Goal: Information Seeking & Learning: Learn about a topic

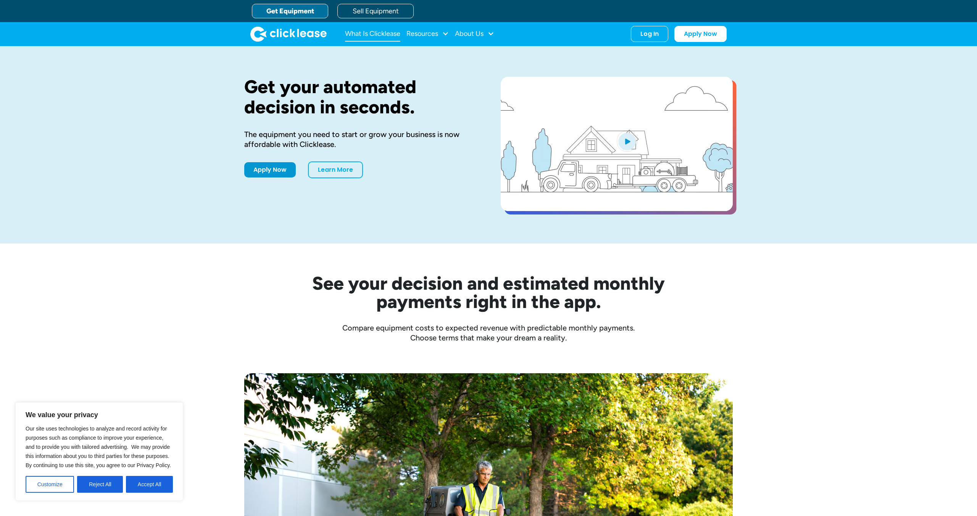
click at [364, 36] on link "What Is Clicklease" at bounding box center [372, 33] width 55 height 15
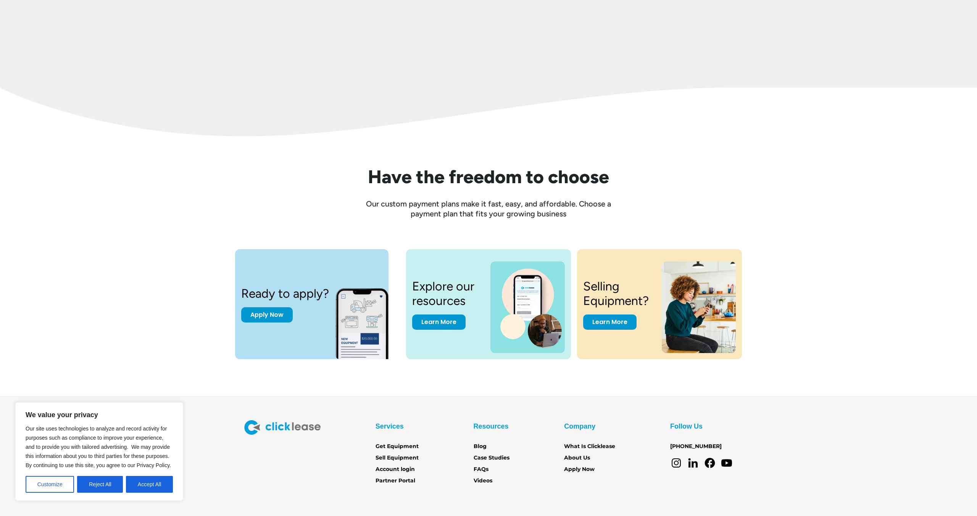
scroll to position [895, 0]
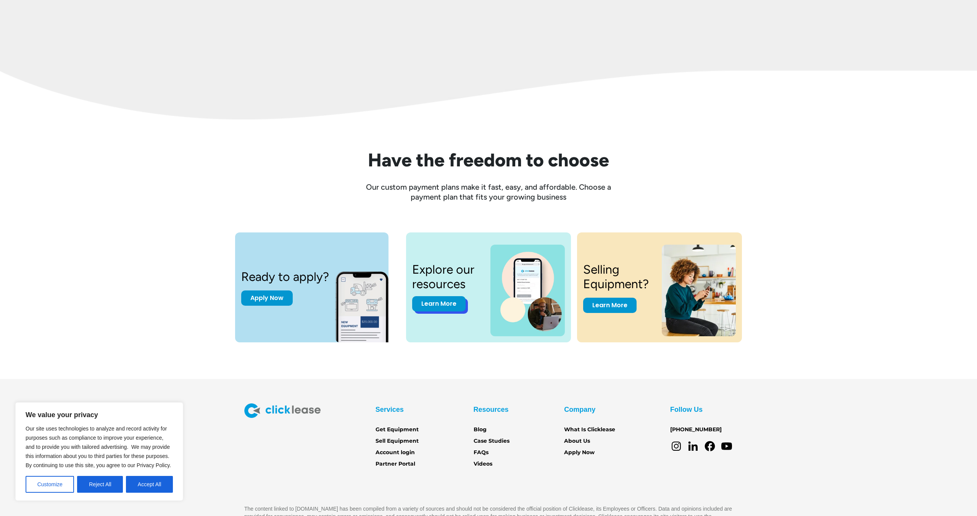
click at [444, 307] on link "Learn More" at bounding box center [438, 303] width 53 height 15
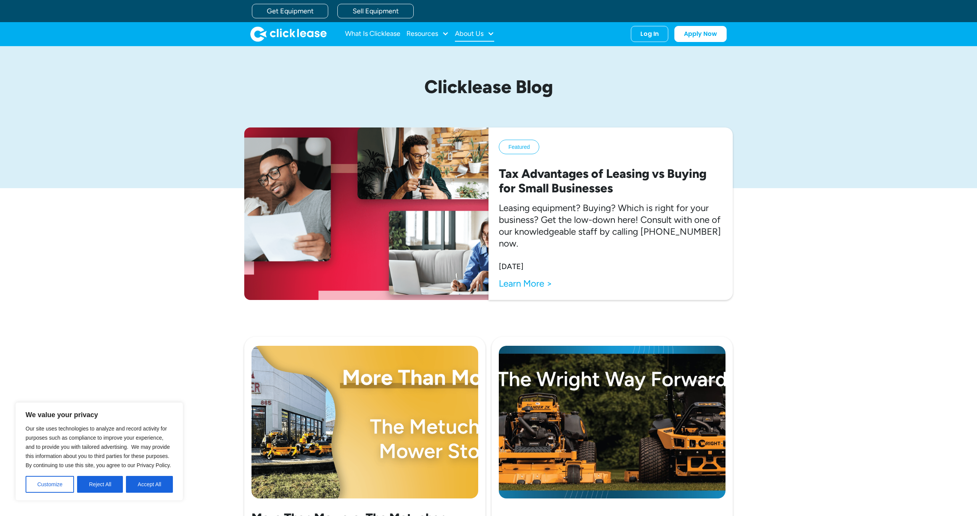
click at [470, 34] on div "About Us" at bounding box center [469, 34] width 29 height 0
click at [478, 57] on link "About Us" at bounding box center [475, 59] width 33 height 14
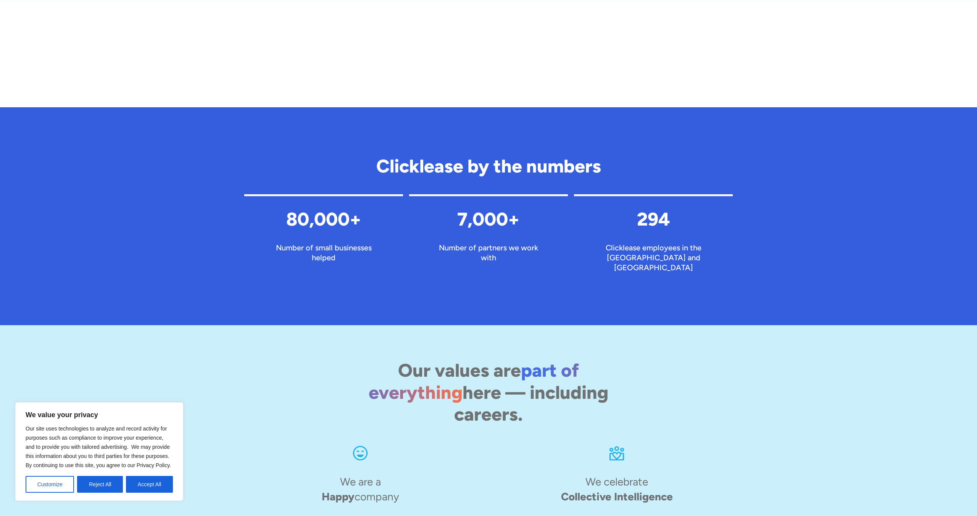
scroll to position [396, 0]
